Goal: Task Accomplishment & Management: Complete application form

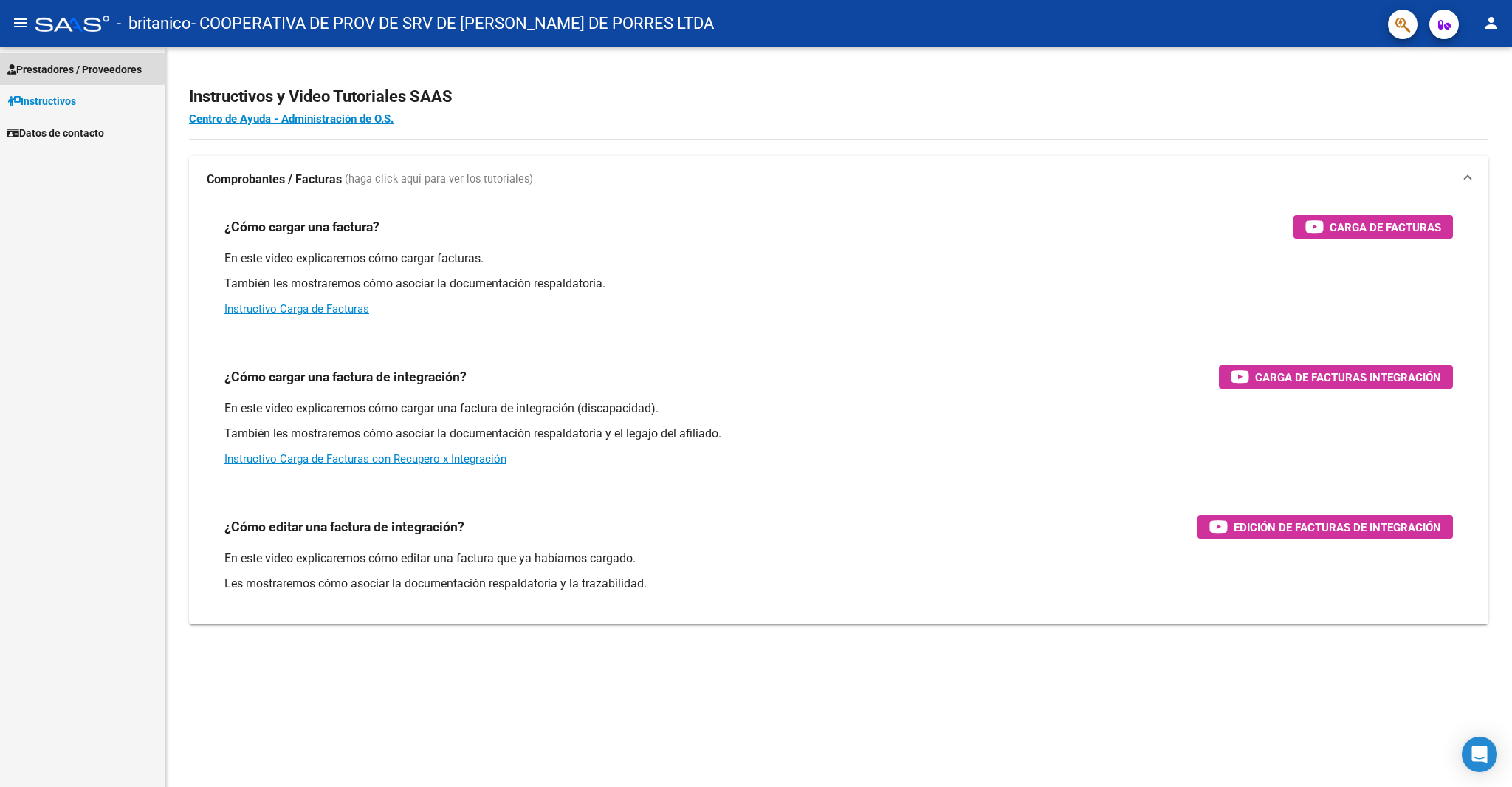
click at [15, 65] on icon at bounding box center [12, 70] width 9 height 10
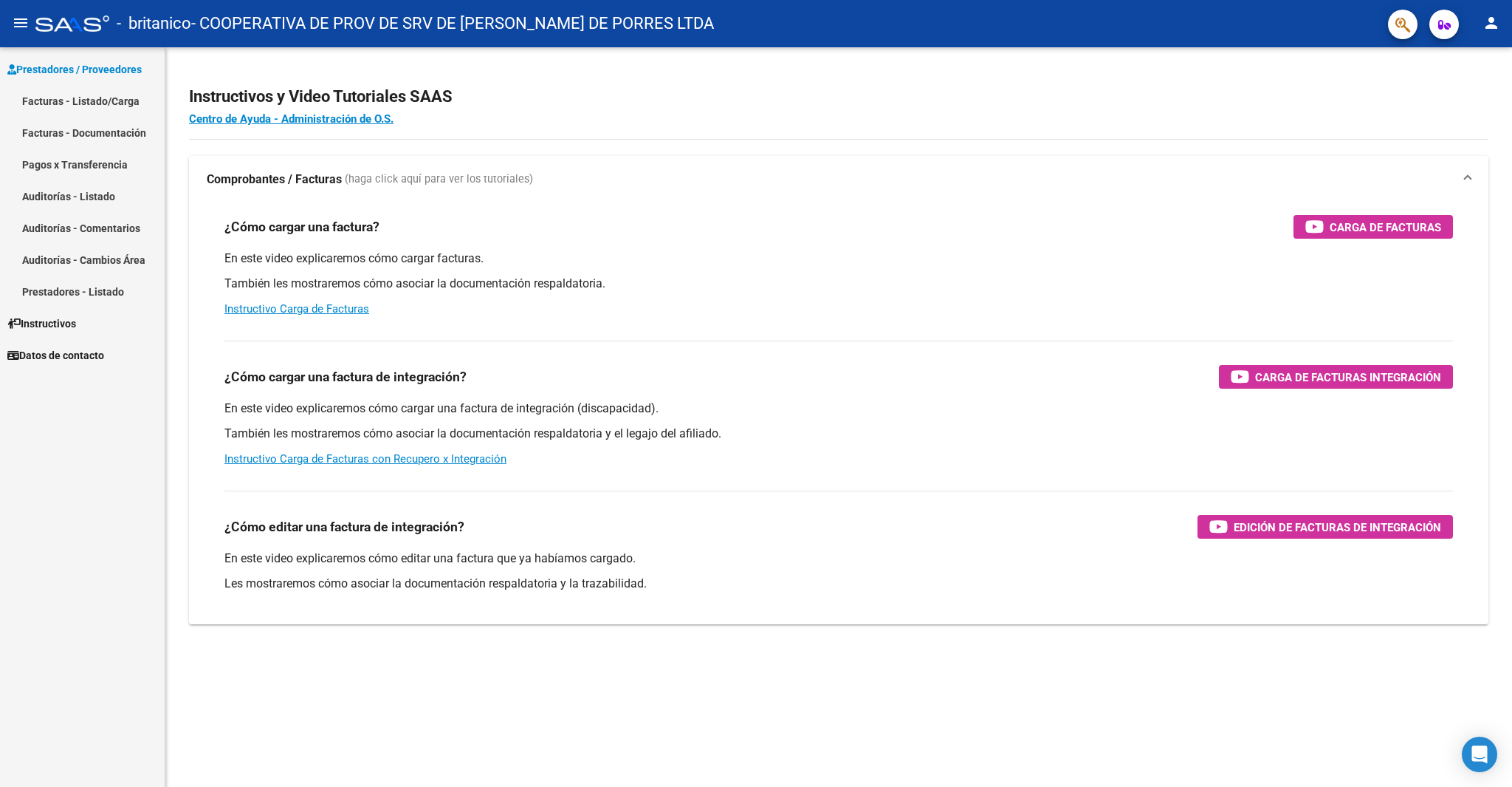
click at [77, 100] on link "Facturas - Listado/Carga" at bounding box center [82, 101] width 164 height 32
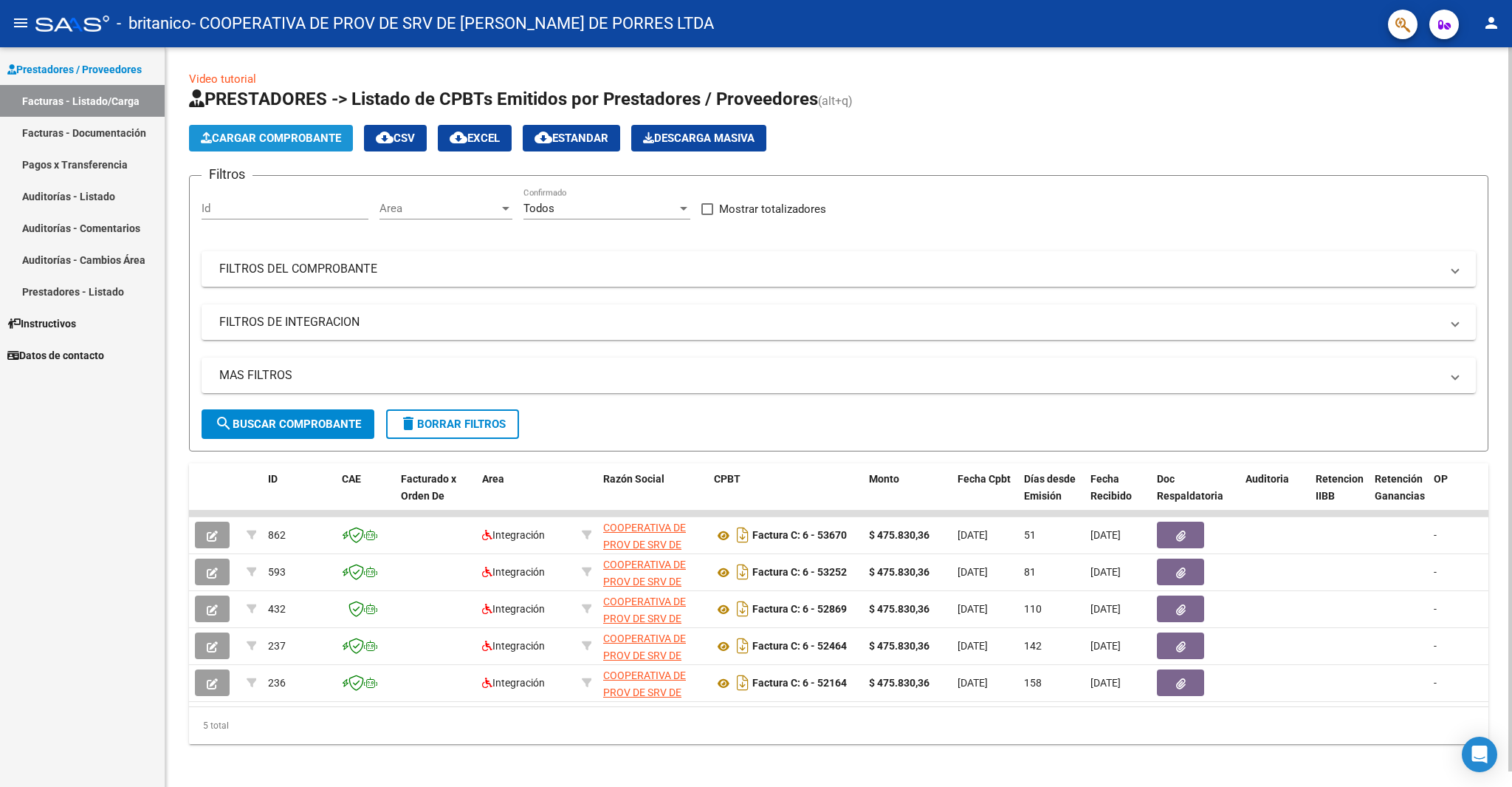
click at [251, 138] on span "Cargar Comprobante" at bounding box center [270, 138] width 140 height 13
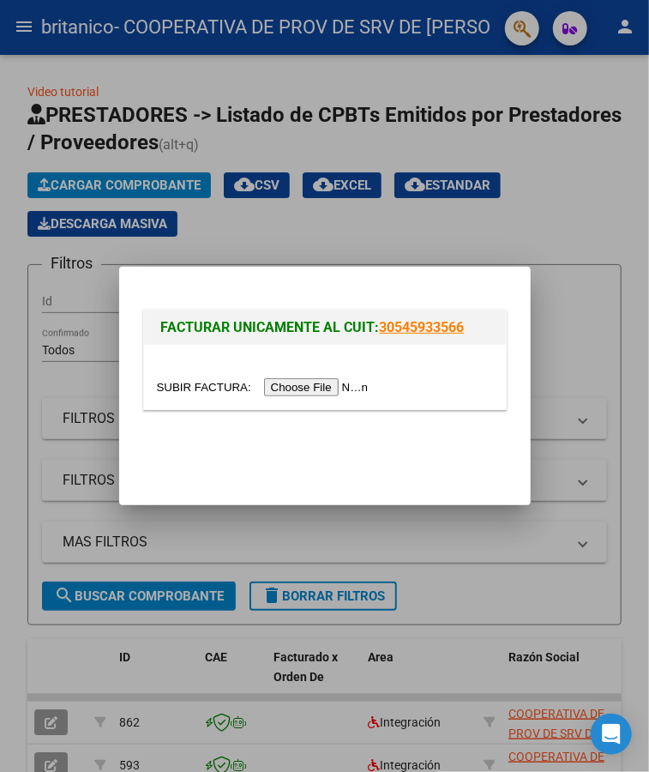
click at [209, 386] on input "file" at bounding box center [265, 387] width 217 height 18
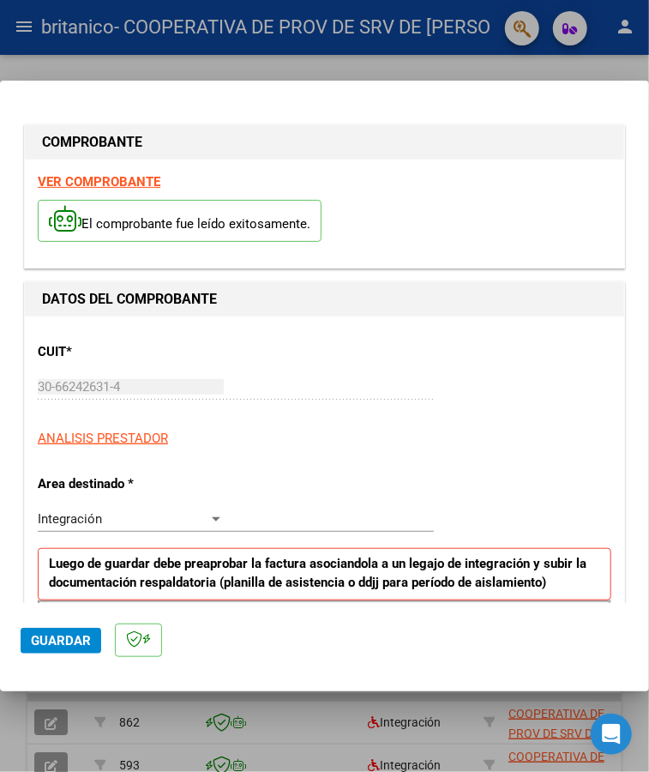
click at [420, 211] on div "El comprobante fue leído exitosamente." at bounding box center [325, 222] width 574 height 63
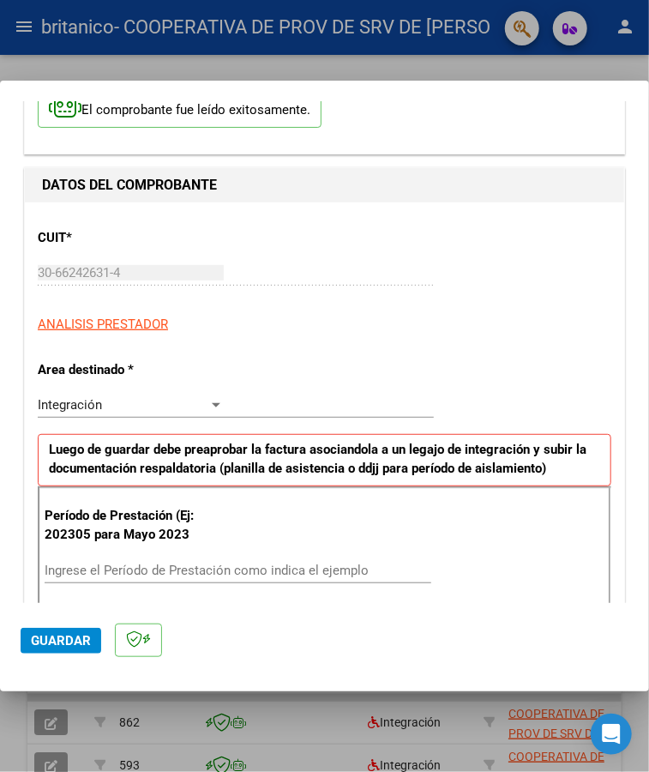
scroll to position [228, 0]
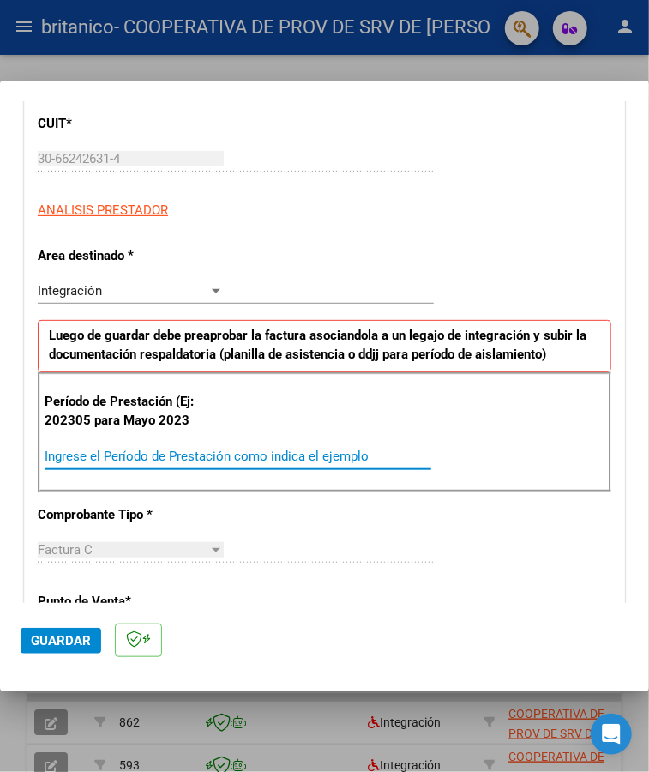
click at [204, 449] on input "Ingrese el Período de Prestación como indica el ejemplo" at bounding box center [136, 456] width 182 height 15
type input "202507"
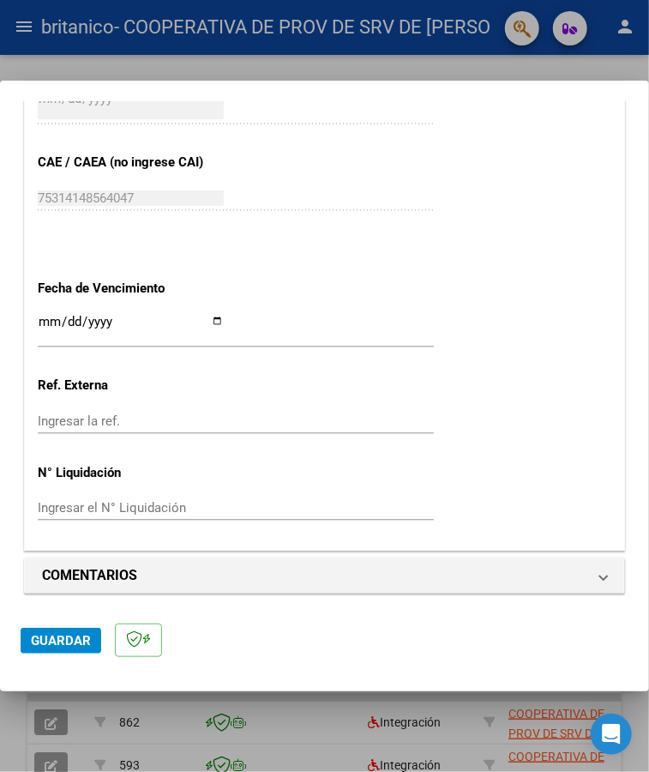
scroll to position [1028, 0]
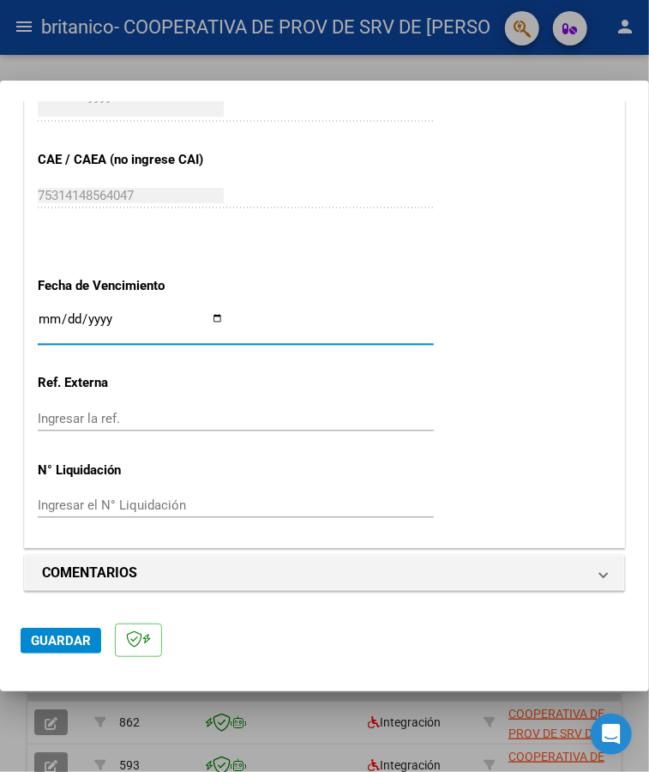
click at [224, 324] on input "Ingresar la fecha" at bounding box center [131, 325] width 186 height 27
type input "[DATE]"
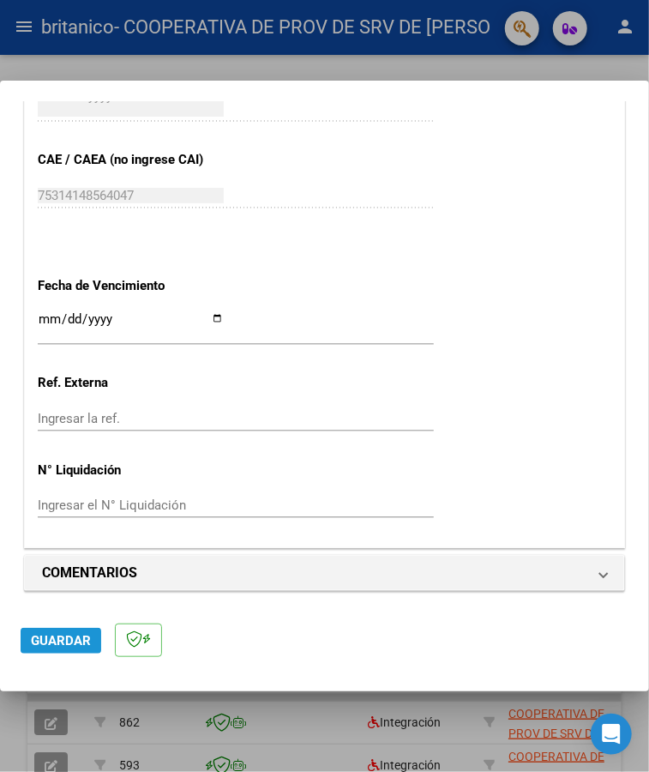
click at [58, 642] on span "Guardar" at bounding box center [61, 640] width 60 height 15
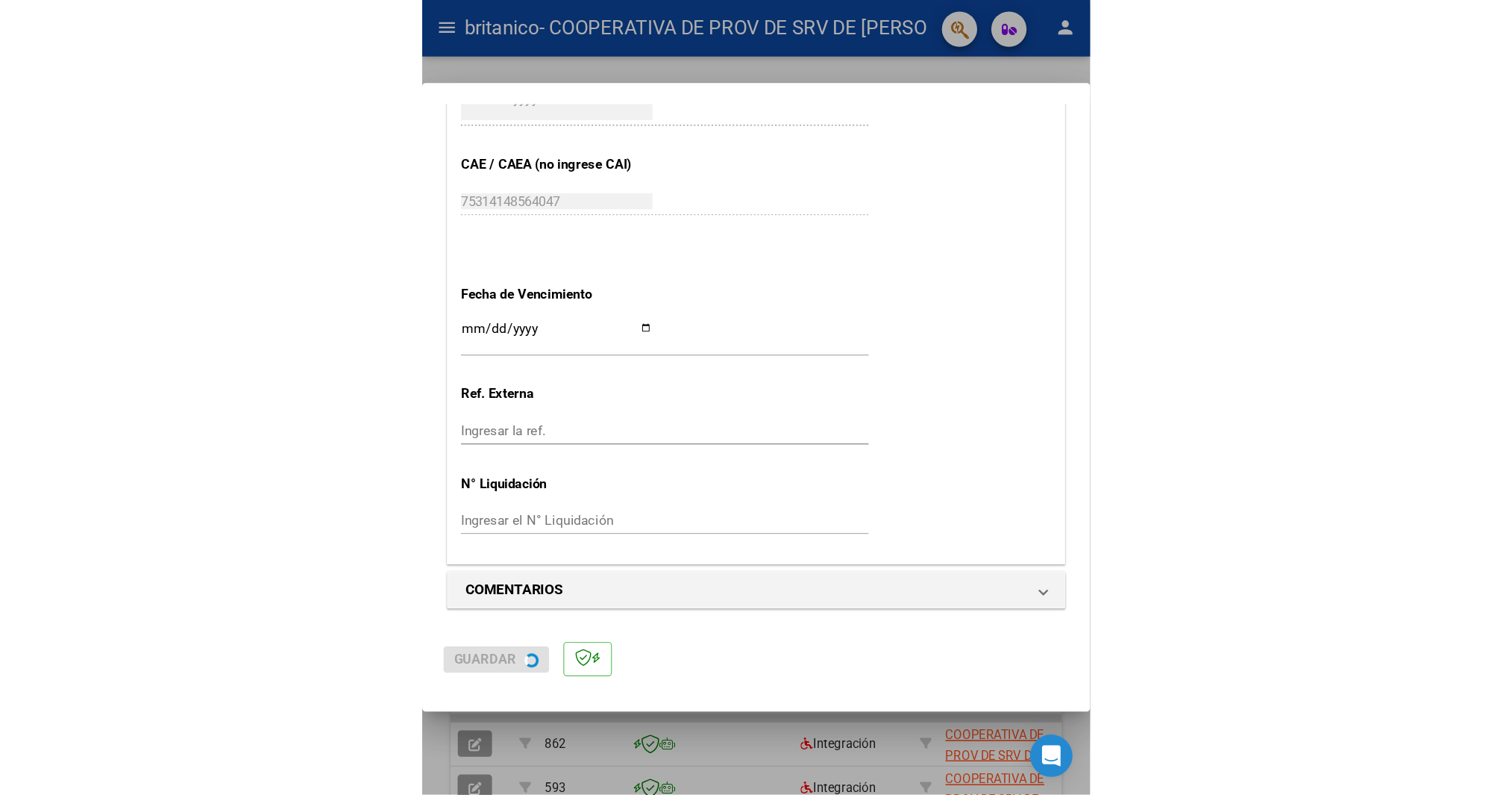
scroll to position [0, 0]
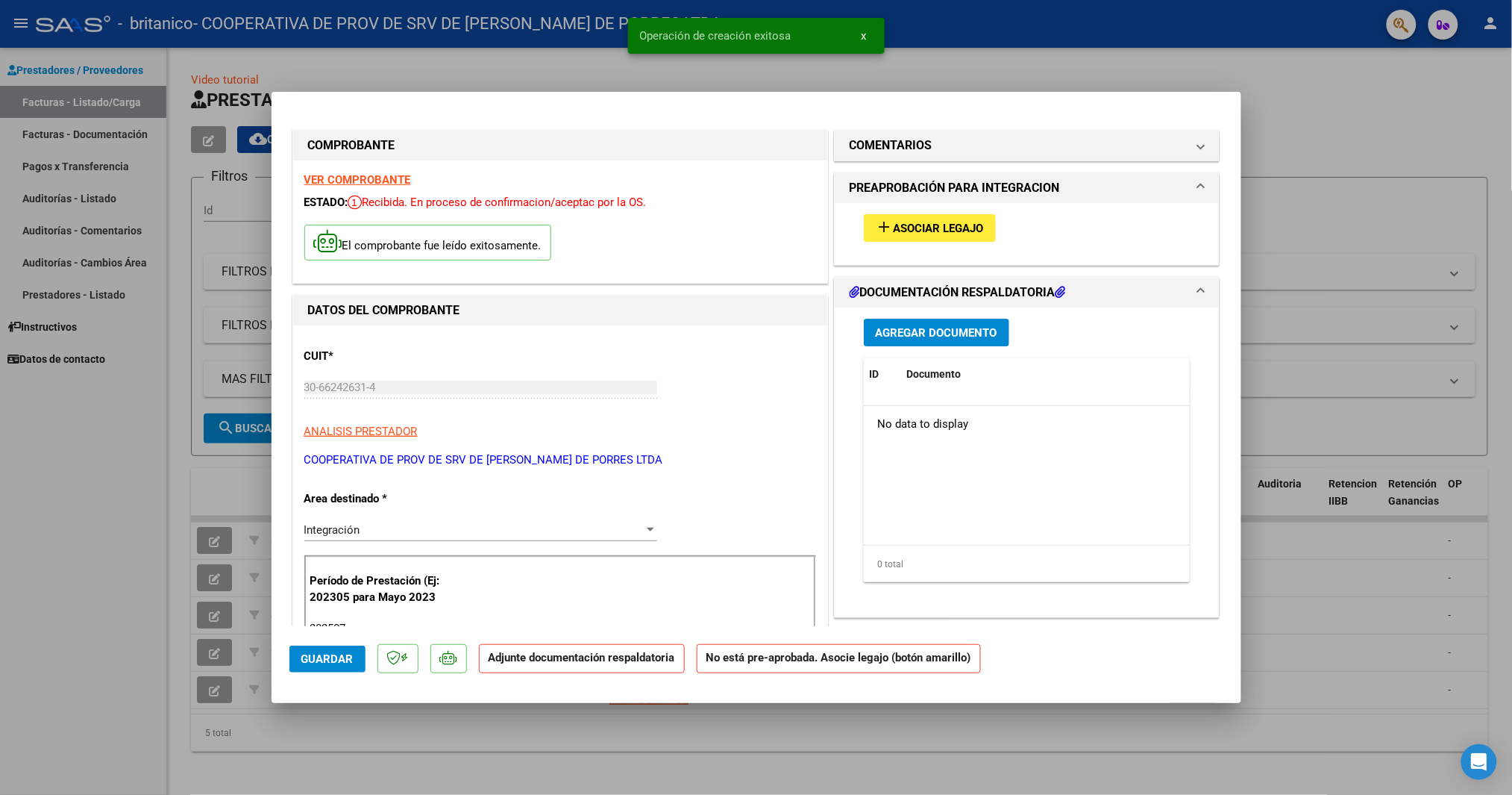
click at [901, 222] on span "Asociar Legajo" at bounding box center [939, 228] width 90 height 13
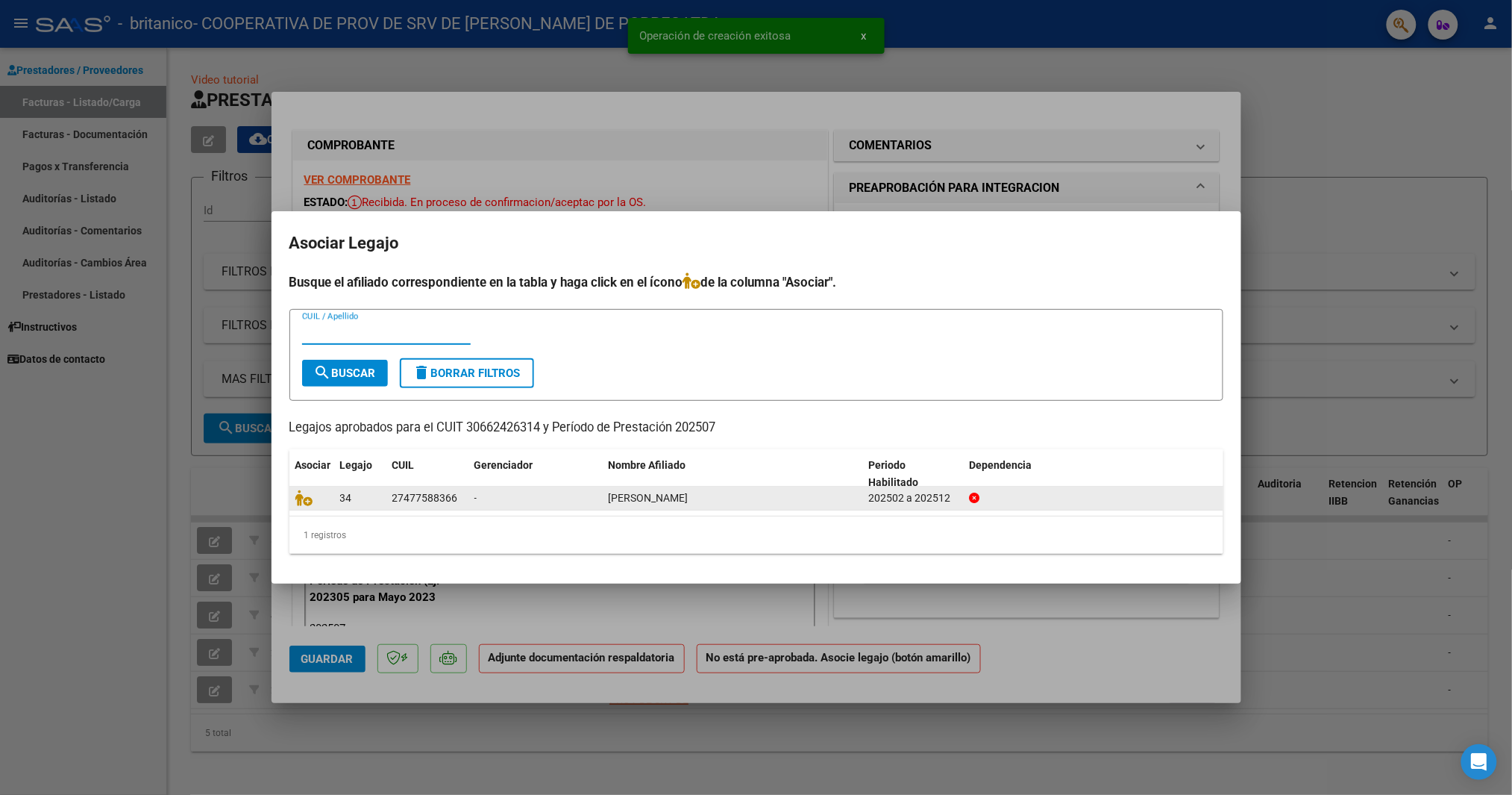
click at [341, 498] on span "34" at bounding box center [346, 498] width 12 height 12
click at [302, 498] on icon at bounding box center [304, 498] width 18 height 17
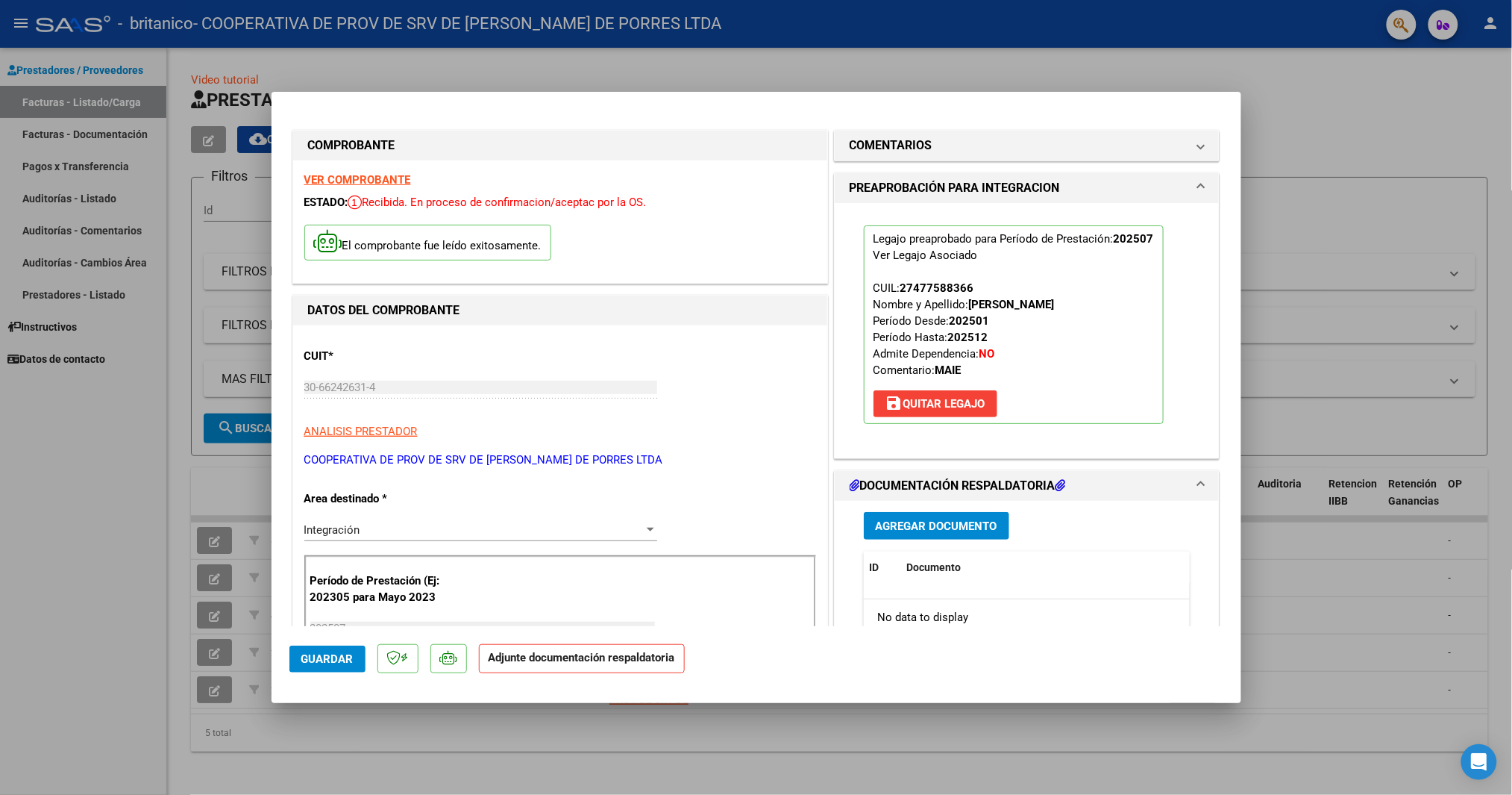
click at [961, 524] on span "Agregar Documento" at bounding box center [936, 525] width 122 height 13
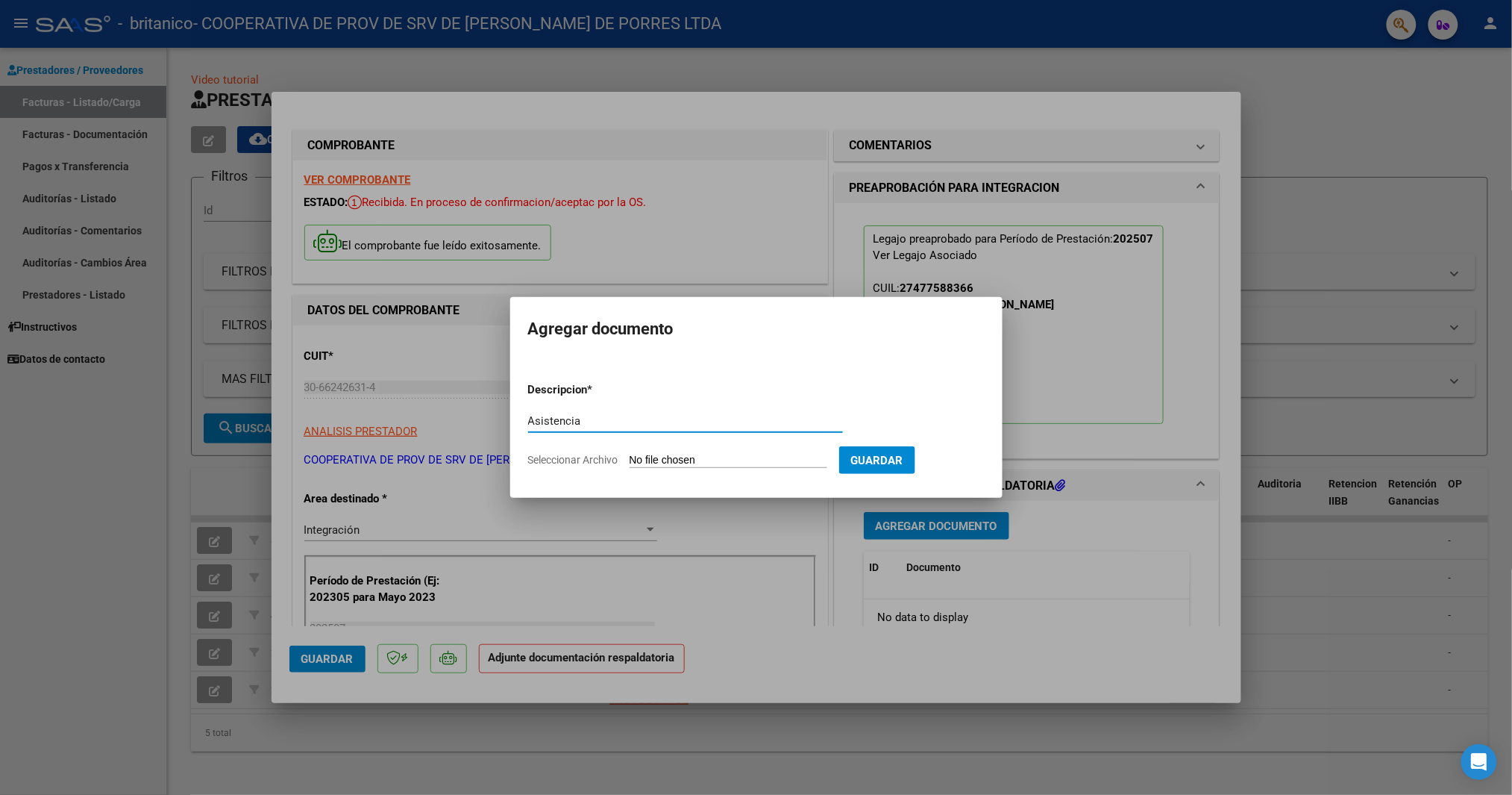
type input "Asistencia"
click at [736, 460] on input "Seleccionar Archivo" at bounding box center [728, 461] width 197 height 14
type input "C:\fakepath\[PERSON_NAME] - Asistencia Julio.pdf"
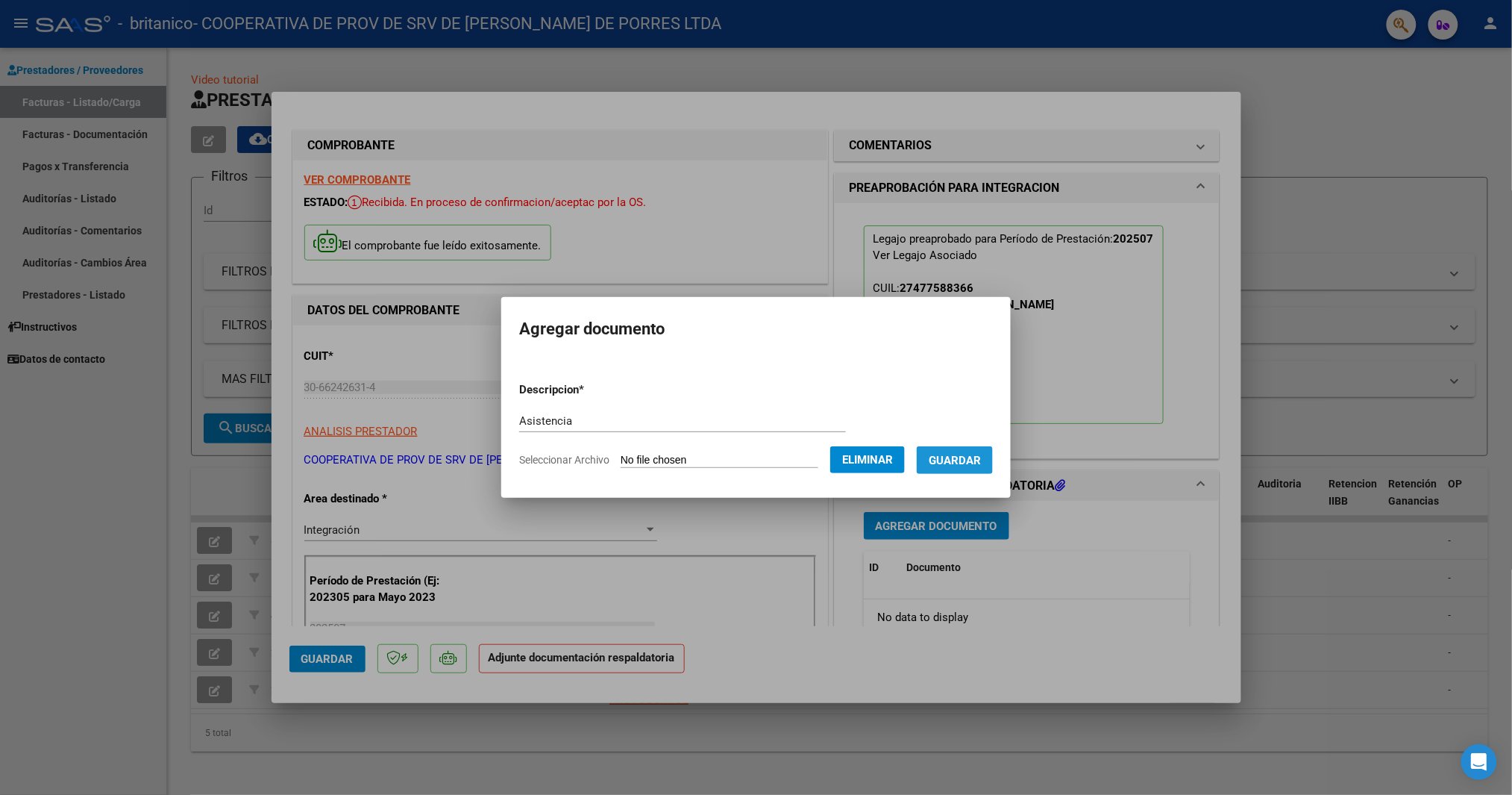
click at [981, 459] on span "Guardar" at bounding box center [955, 460] width 52 height 13
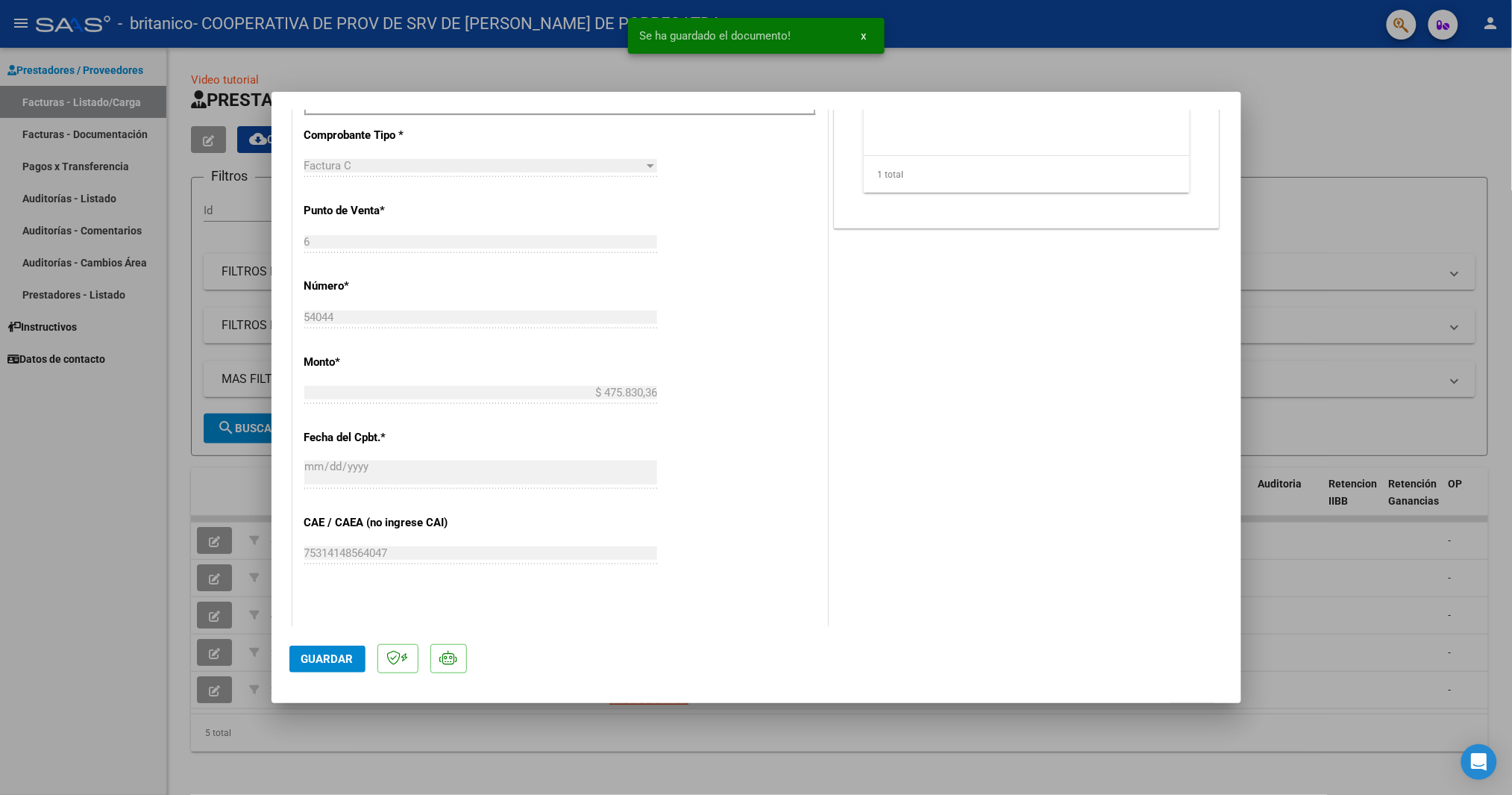
scroll to position [597, 0]
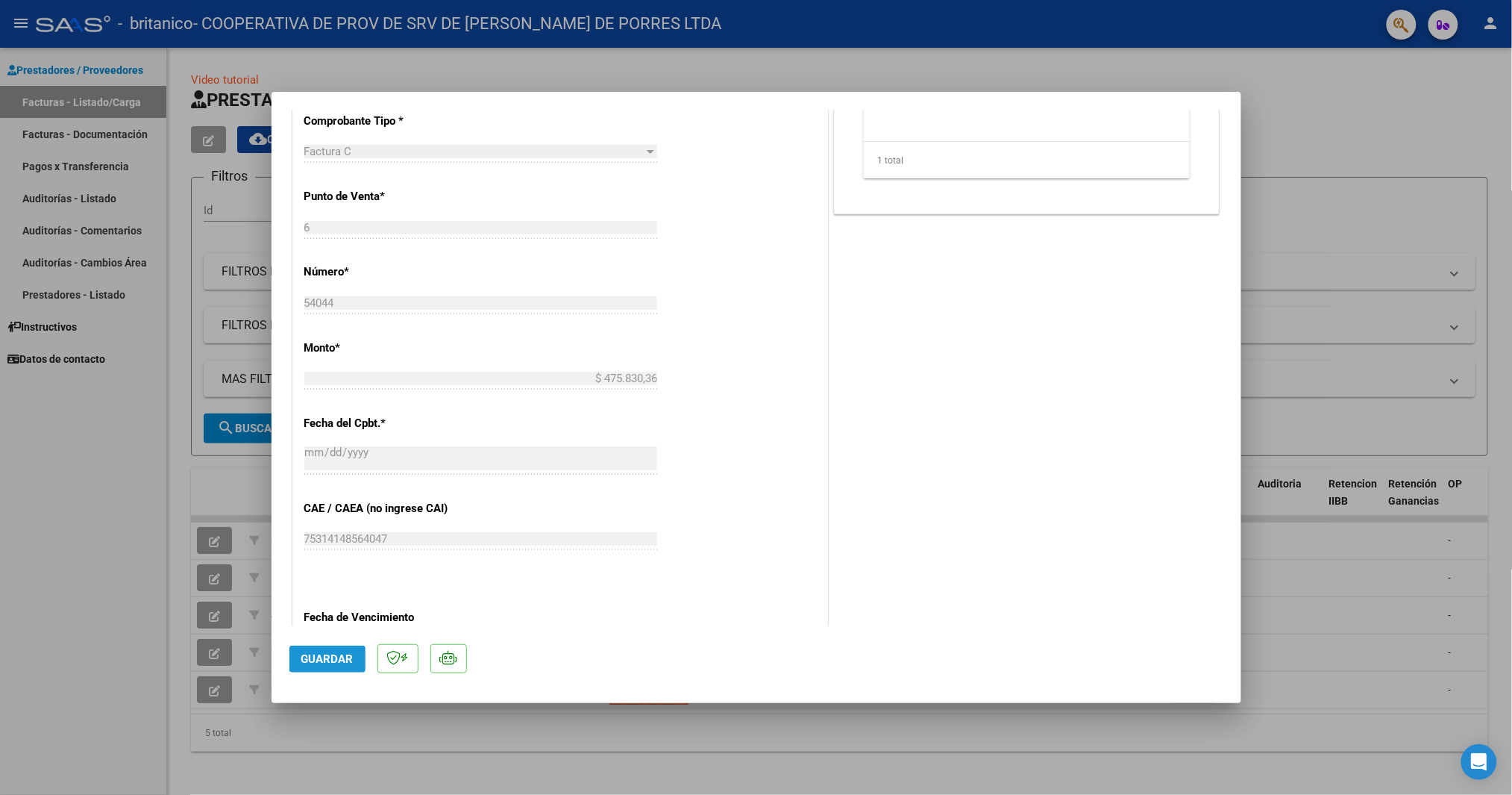
click at [328, 652] on span "Guardar" at bounding box center [328, 658] width 52 height 13
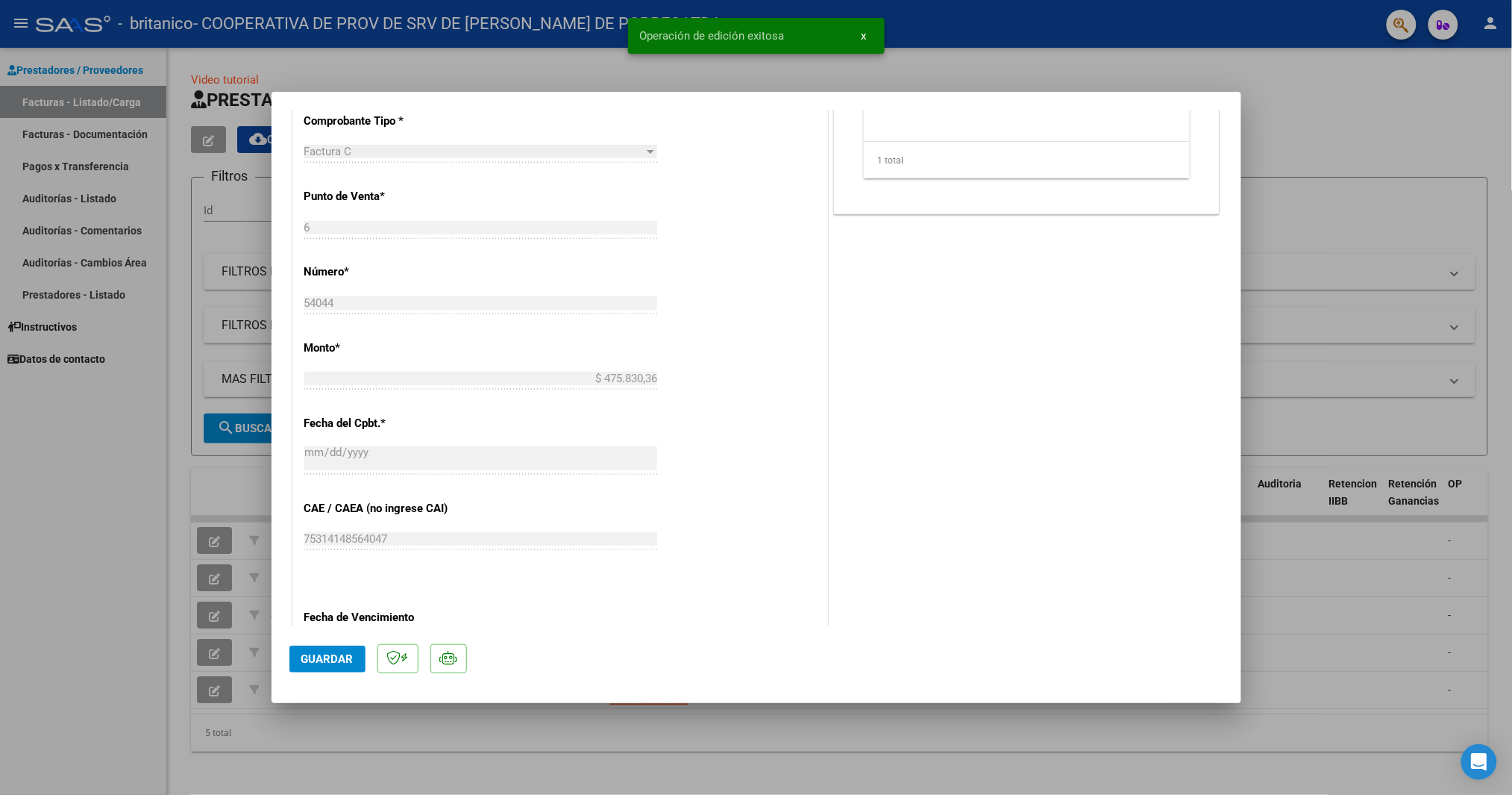
click at [1318, 70] on div at bounding box center [756, 398] width 1512 height 795
type input "$ 0,00"
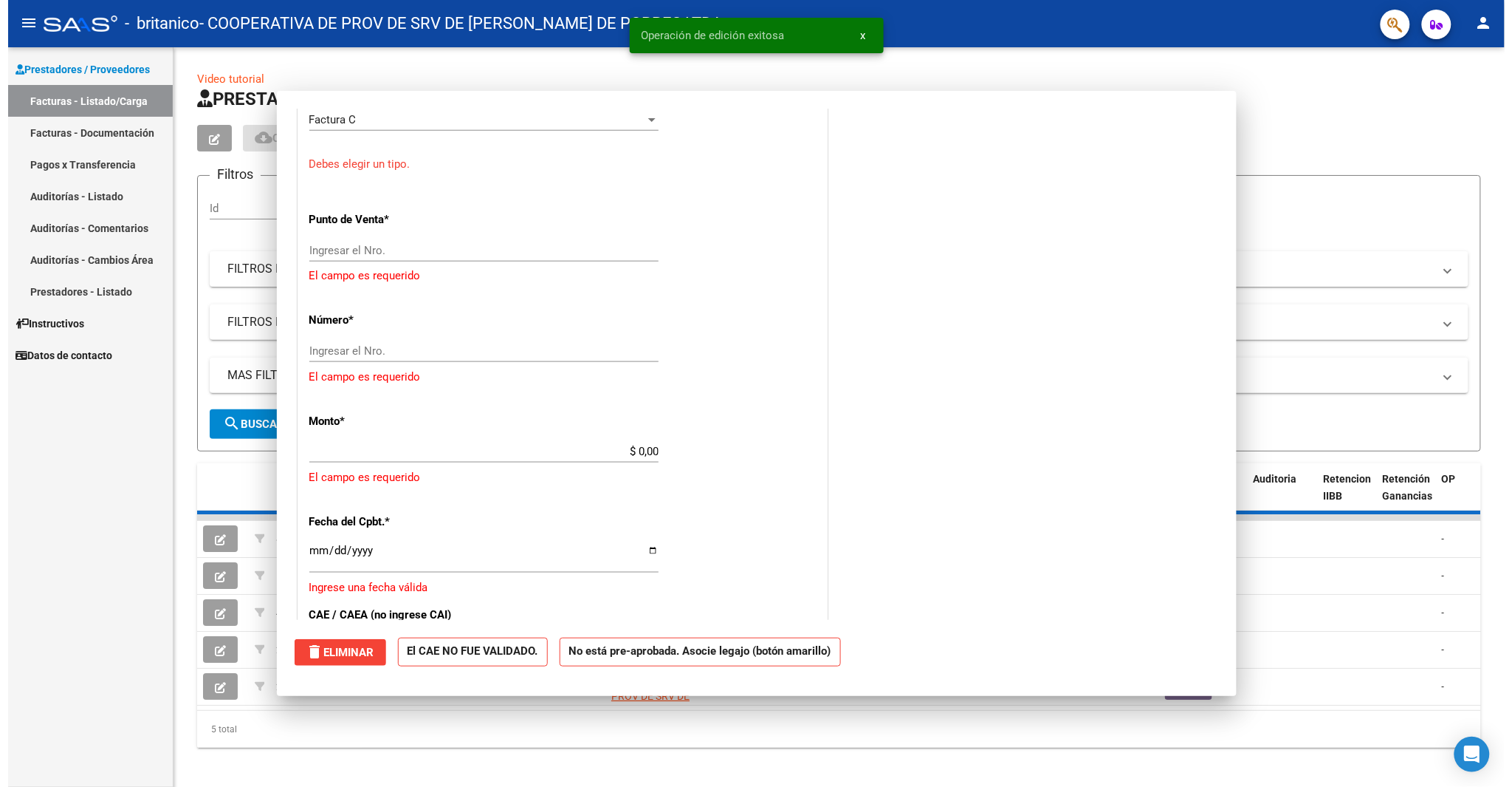
scroll to position [561, 0]
